Goal: Task Accomplishment & Management: Use online tool/utility

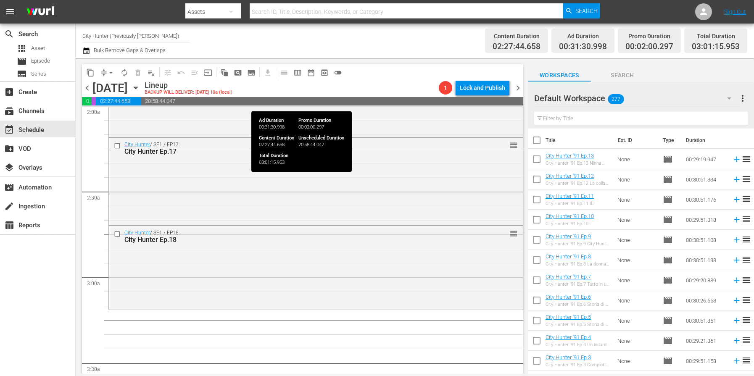
scroll to position [2447, 0]
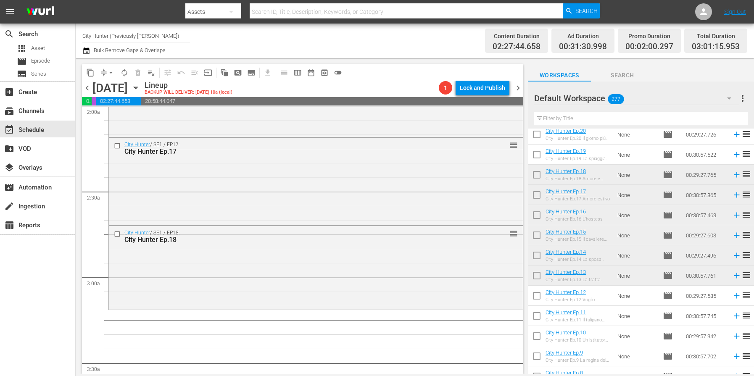
click at [89, 90] on span "chevron_left" at bounding box center [87, 88] width 11 height 11
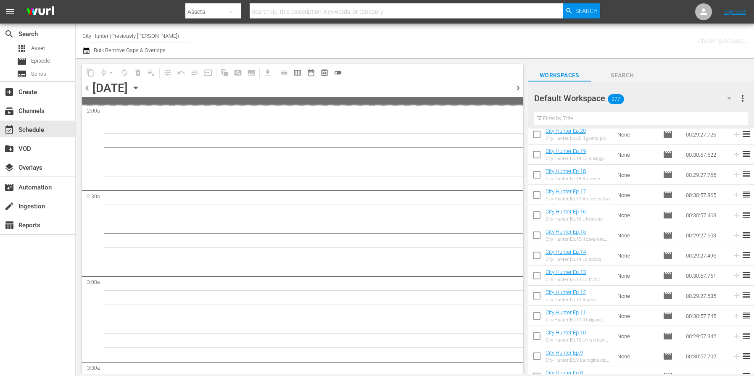
scroll to position [359, 0]
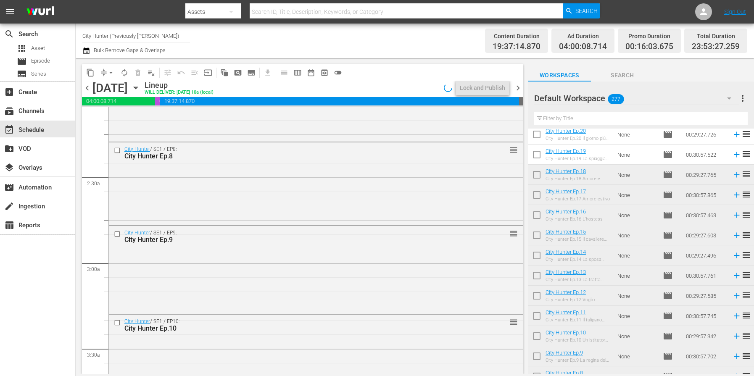
click at [89, 90] on span "chevron_left" at bounding box center [87, 88] width 11 height 11
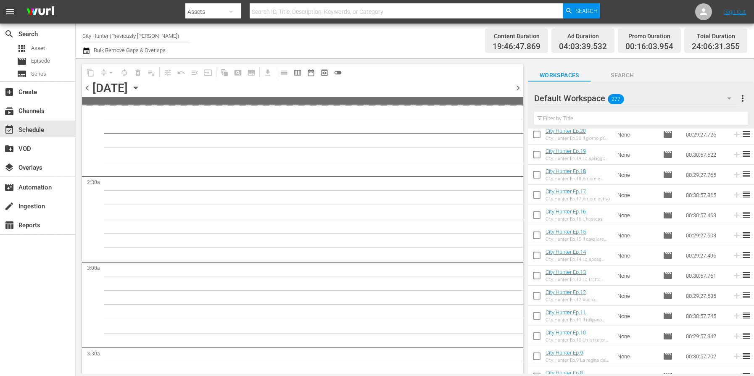
scroll to position [416, 0]
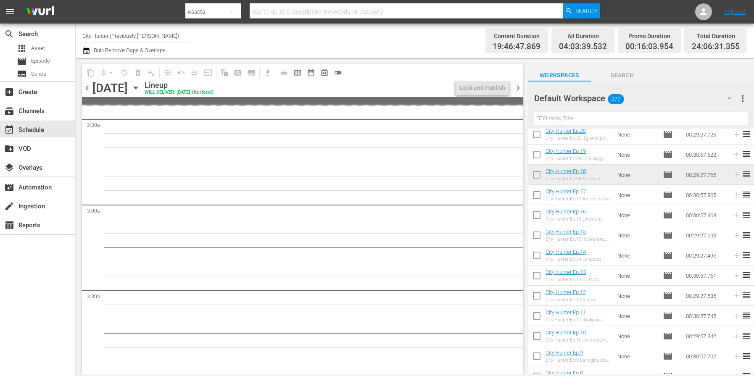
click at [89, 90] on span "chevron_left" at bounding box center [87, 88] width 11 height 11
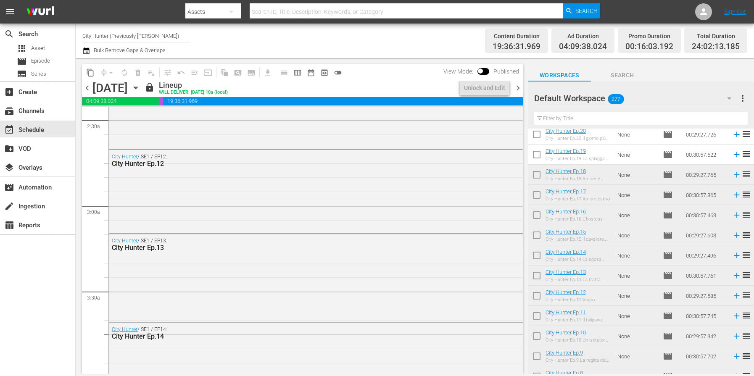
scroll to position [387, 0]
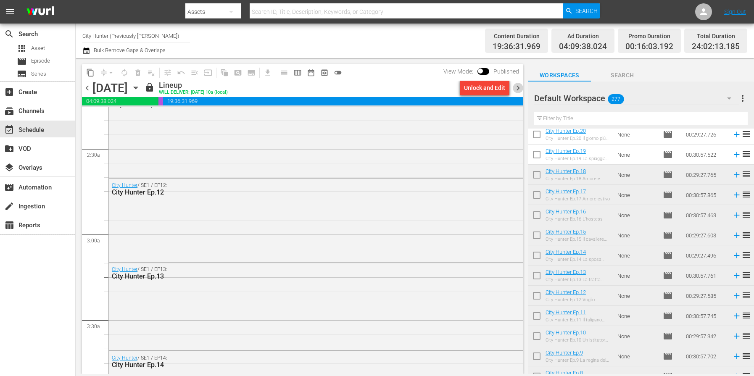
click at [520, 88] on span "chevron_right" at bounding box center [518, 88] width 11 height 11
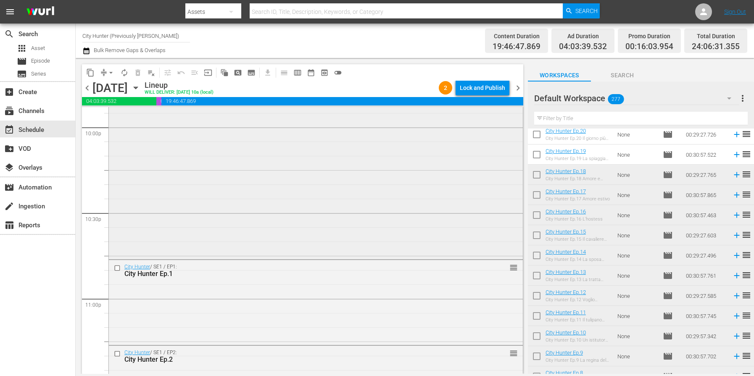
scroll to position [3858, 0]
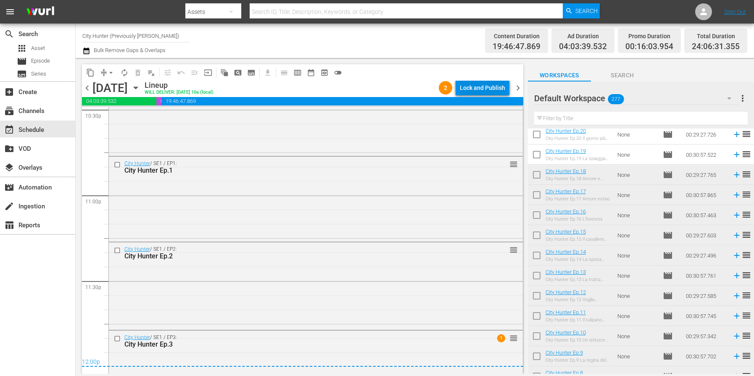
click at [488, 86] on div "Lock and Publish" at bounding box center [482, 87] width 45 height 15
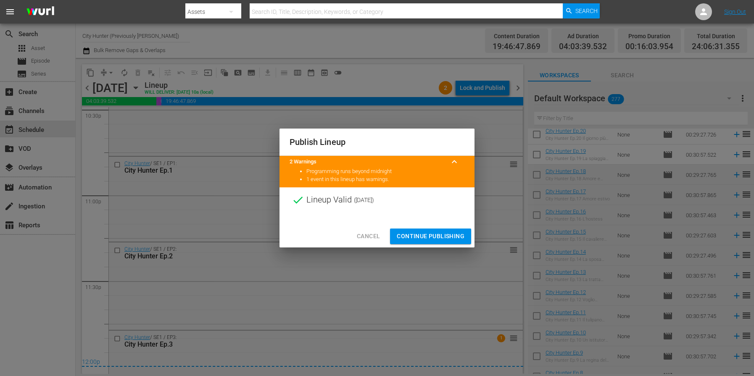
click at [448, 234] on span "Continue Publishing" at bounding box center [431, 236] width 68 height 11
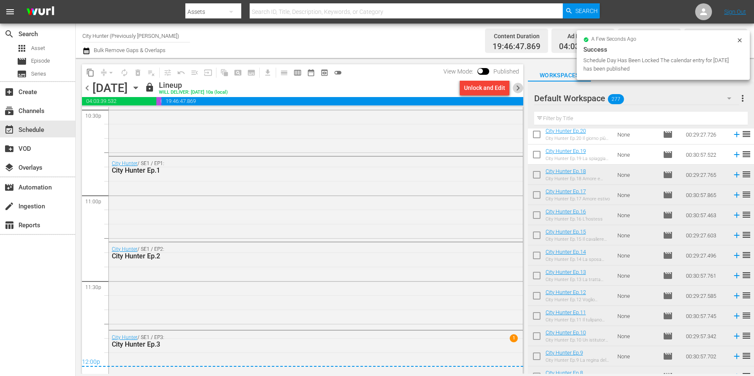
click at [518, 88] on span "chevron_right" at bounding box center [518, 88] width 11 height 11
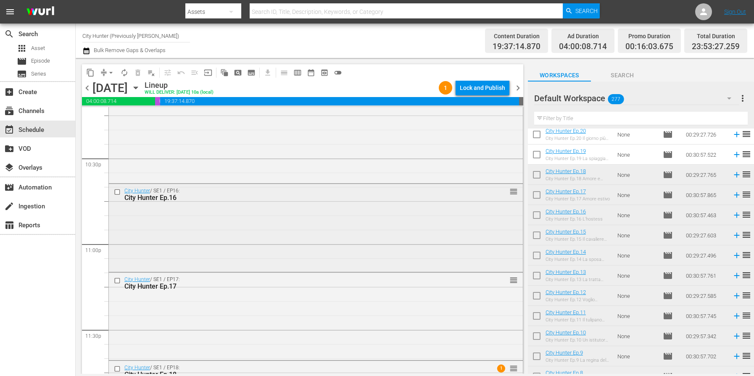
scroll to position [3879, 0]
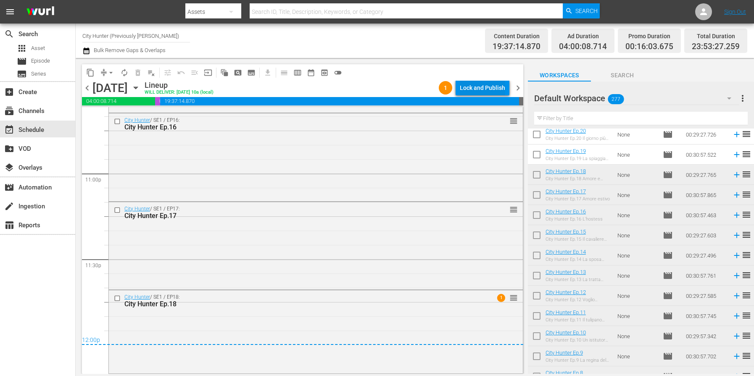
click at [486, 93] on div "Lock and Publish" at bounding box center [482, 87] width 45 height 15
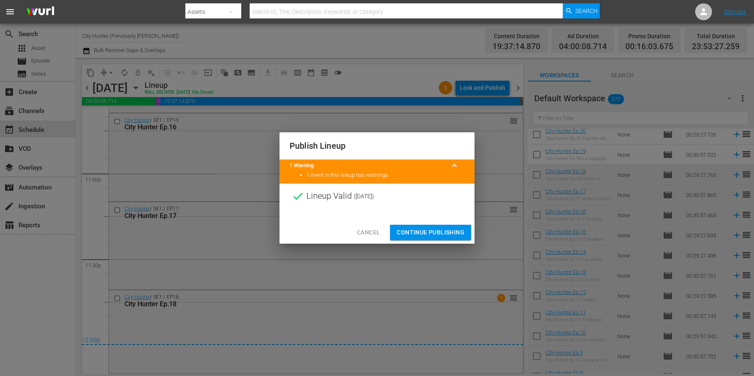
click at [427, 236] on span "Continue Publishing" at bounding box center [431, 232] width 68 height 11
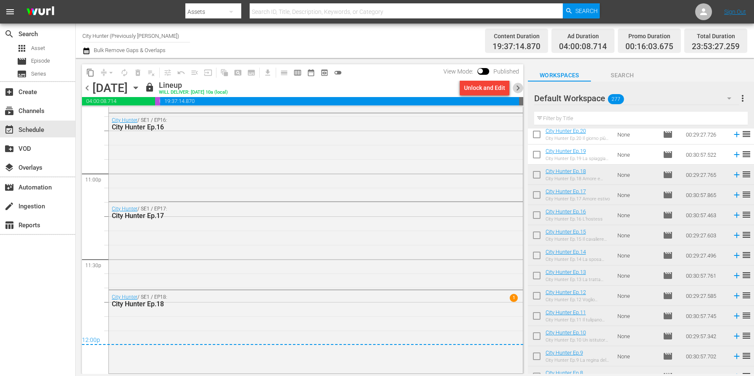
click at [516, 83] on span "chevron_right" at bounding box center [518, 88] width 11 height 11
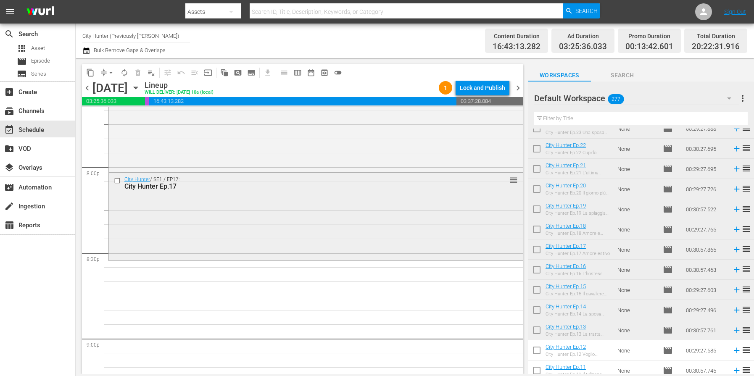
scroll to position [3406, 0]
